Goal: Find contact information: Find contact information

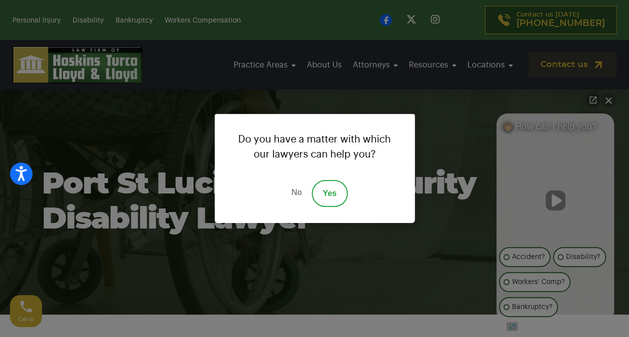
click at [299, 195] on link "No" at bounding box center [296, 193] width 30 height 27
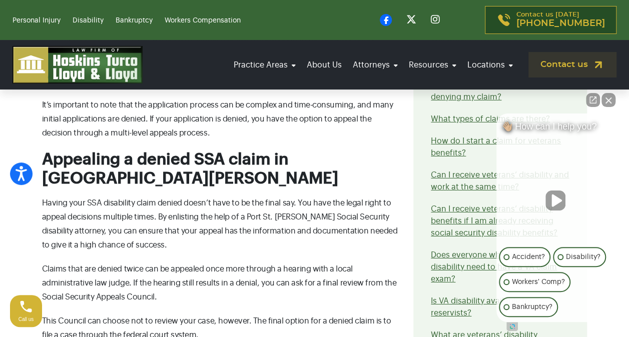
scroll to position [3346, 0]
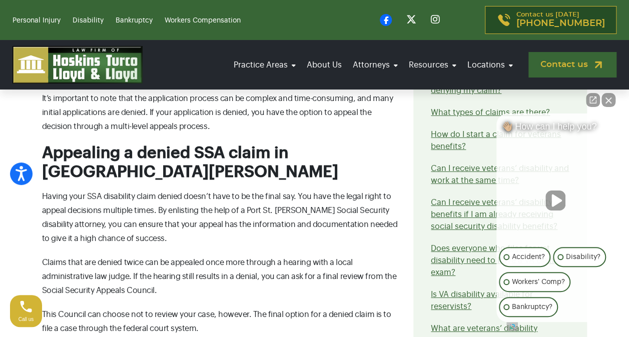
click at [539, 54] on link "Contact us" at bounding box center [573, 65] width 88 height 26
